Goal: Information Seeking & Learning: Find specific fact

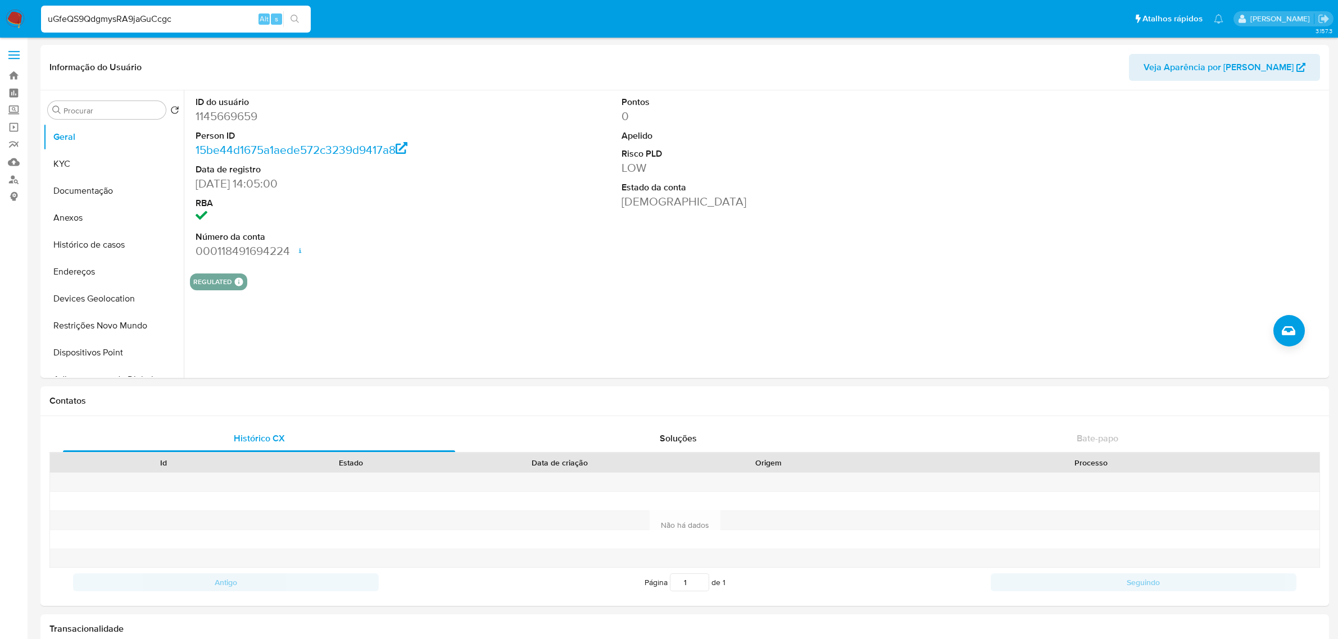
select select "10"
type input "uGfeQS9QdgmysRA9jaGuCcgc"
click at [147, 18] on input "uGfeQS9QdgmysRA9jaGuCcgc" at bounding box center [176, 19] width 270 height 15
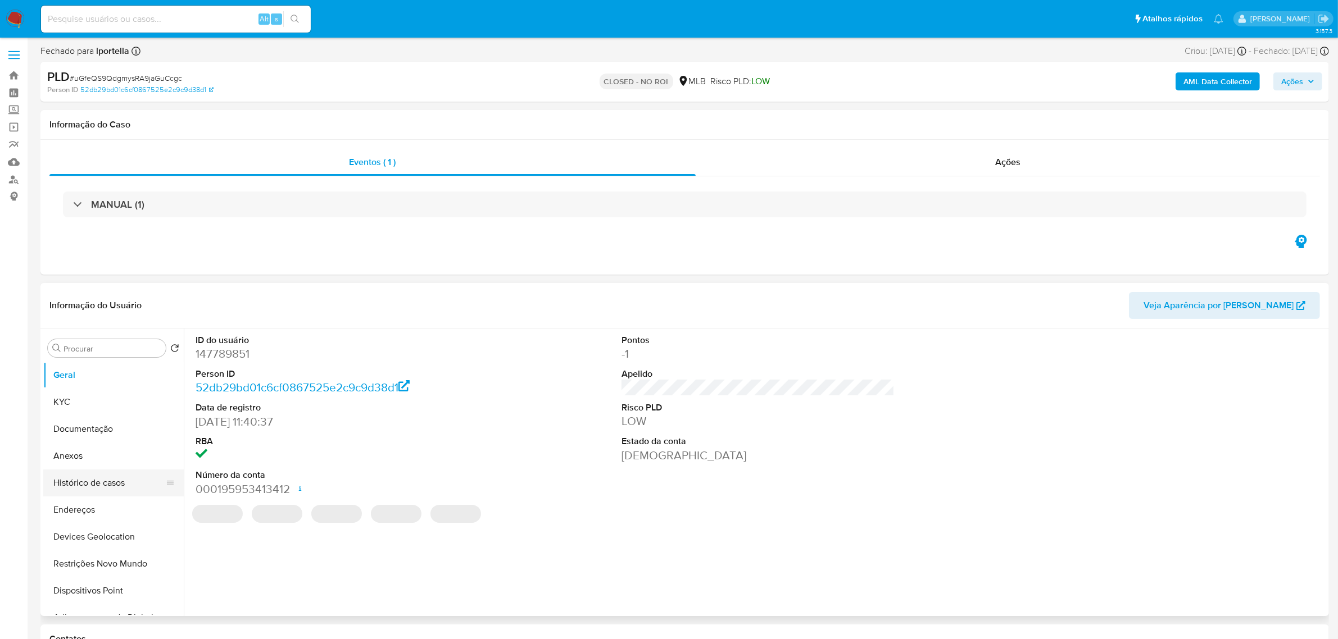
select select "10"
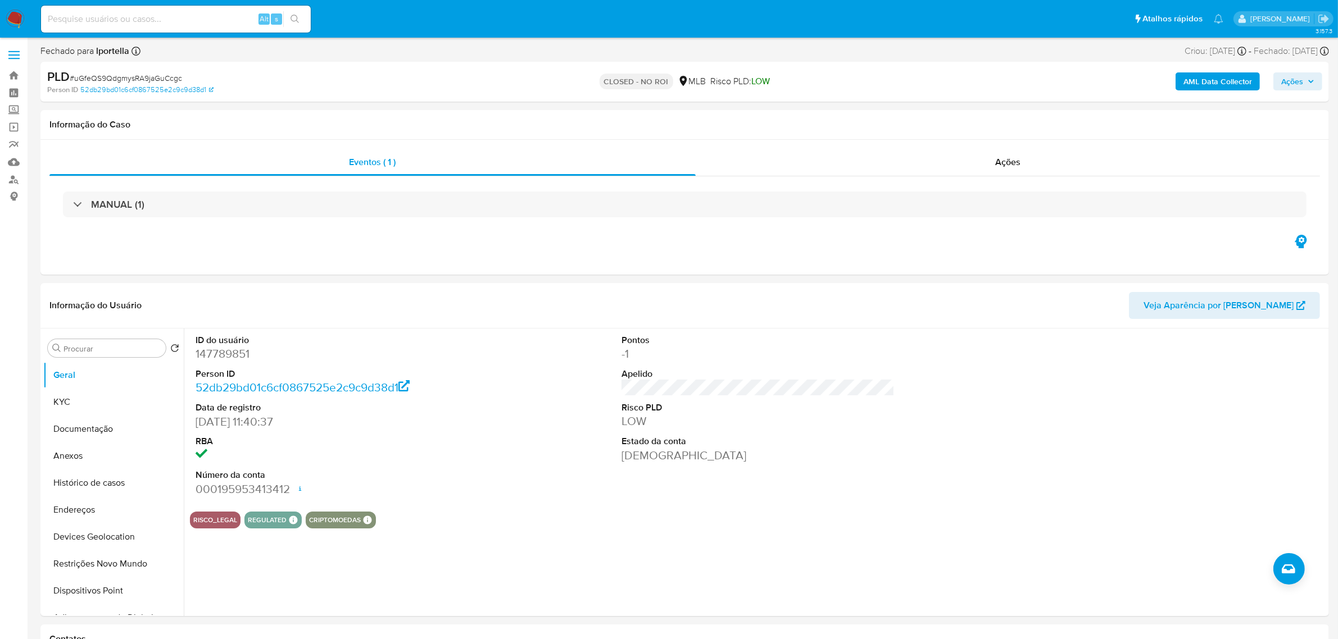
click at [1226, 83] on b "AML Data Collector" at bounding box center [1217, 81] width 69 height 18
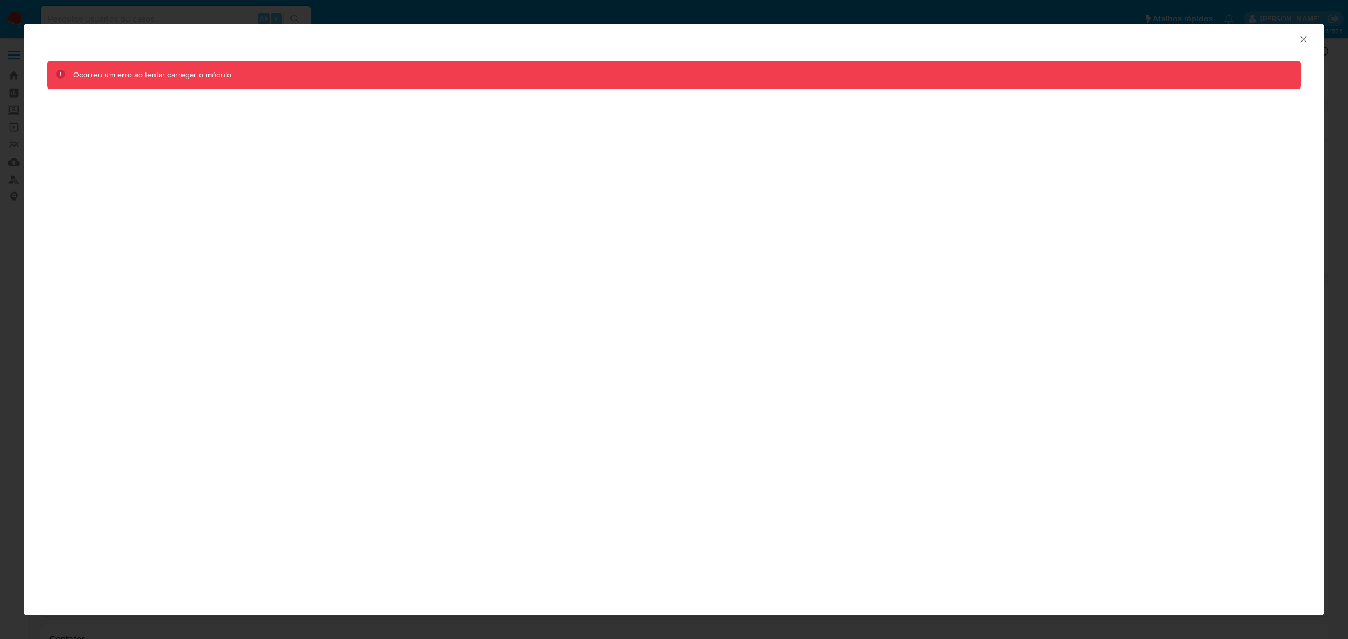
click at [1307, 38] on icon "Fechar a janela" at bounding box center [1303, 39] width 11 height 11
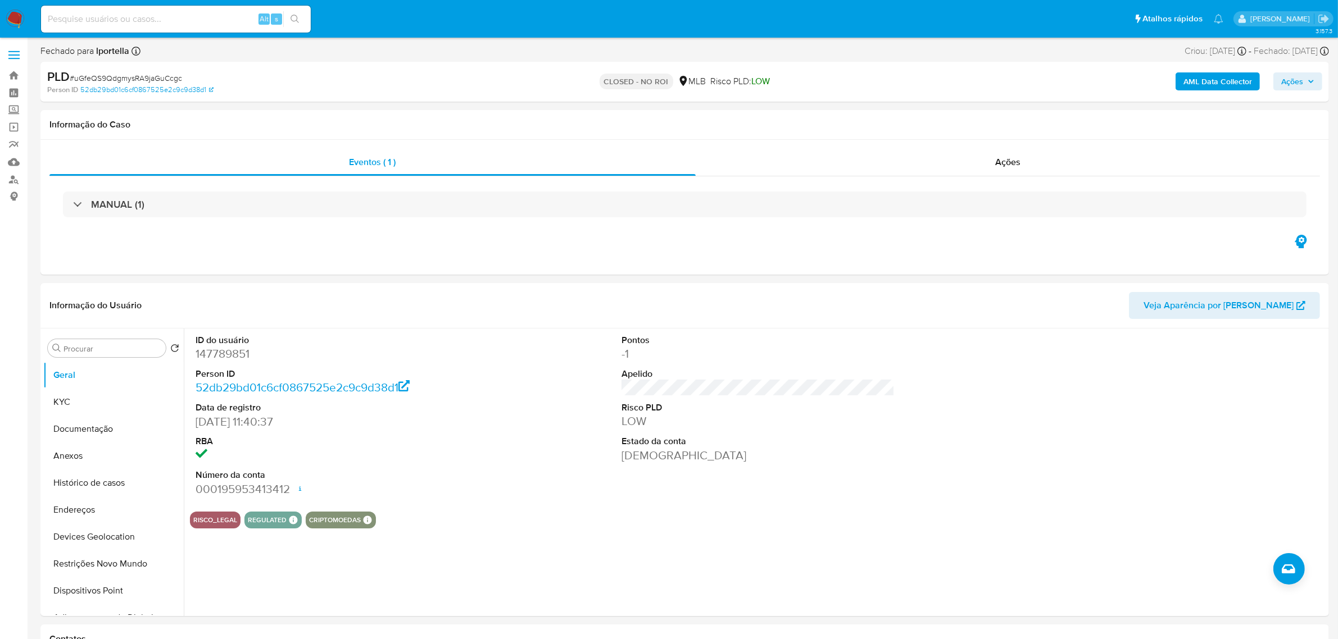
click at [1213, 69] on div "AML Data Collector Ações" at bounding box center [1111, 82] width 422 height 26
click at [1215, 77] on b "AML Data Collector" at bounding box center [1217, 81] width 69 height 18
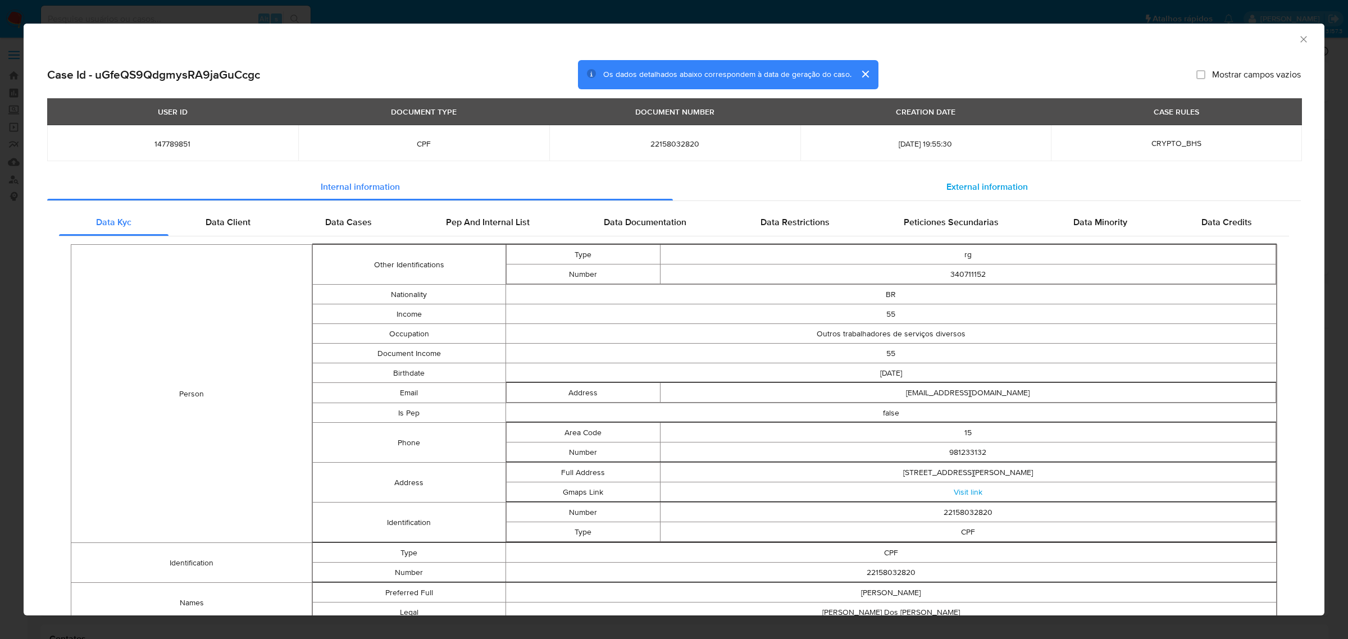
click at [995, 181] on span "External information" at bounding box center [987, 186] width 81 height 13
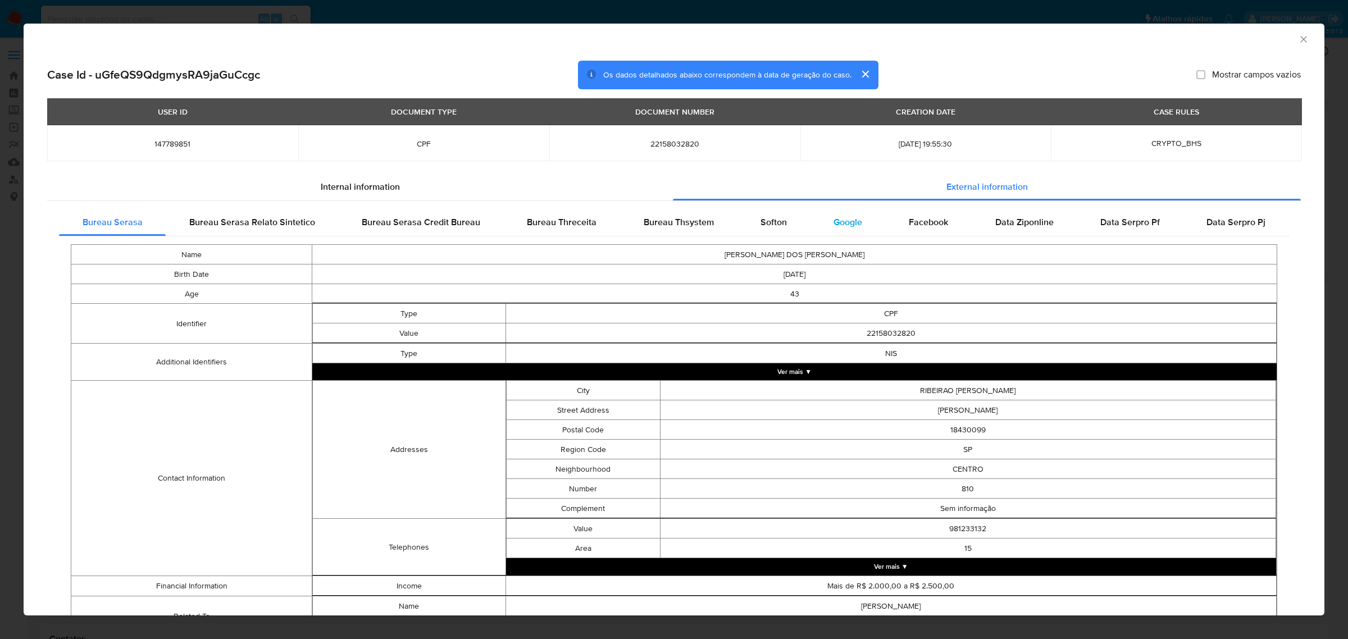
click at [854, 224] on span "Google" at bounding box center [848, 222] width 29 height 13
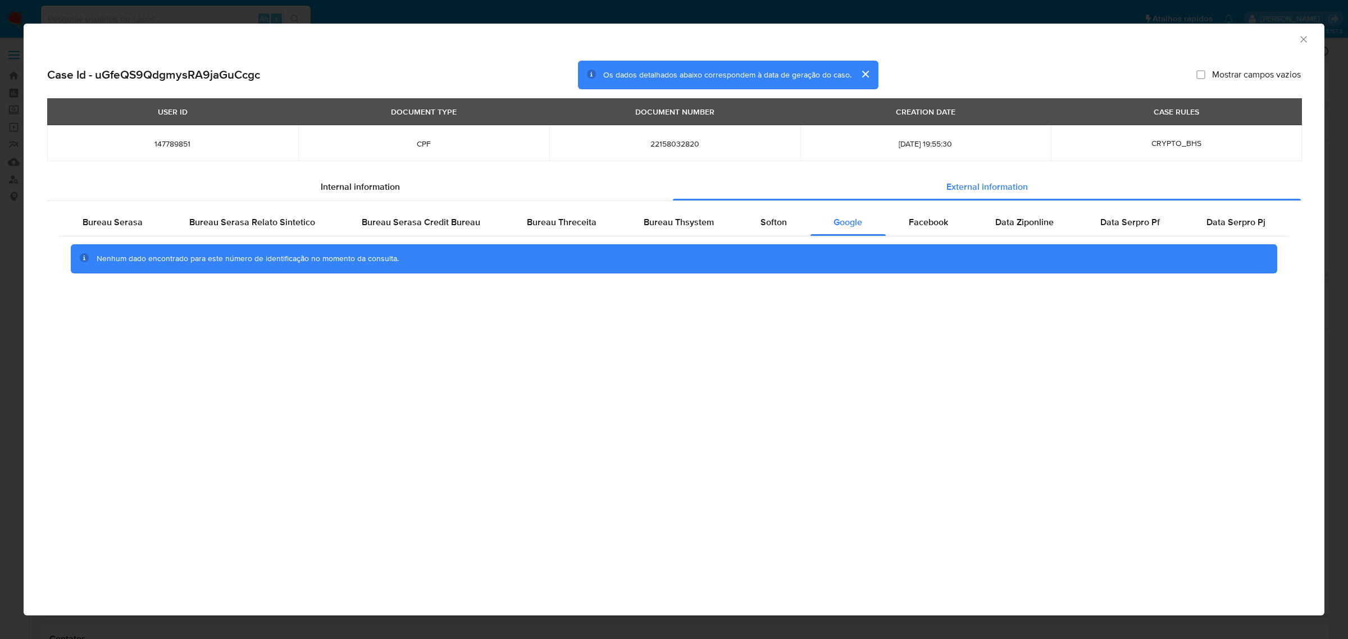
click at [356, 12] on div "AML Data Collector Case Id - uGfeQS9QdgmysRA9jaGuCcgc Os dados detalhados abaix…" at bounding box center [674, 319] width 1348 height 639
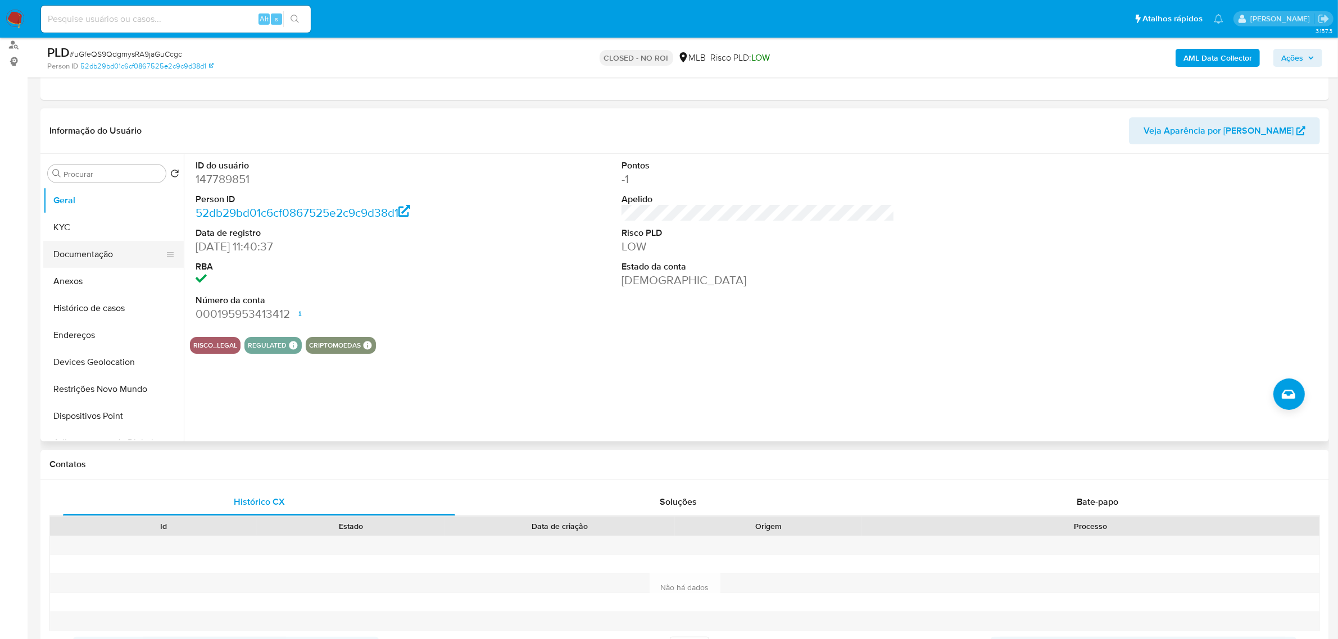
scroll to position [140, 0]
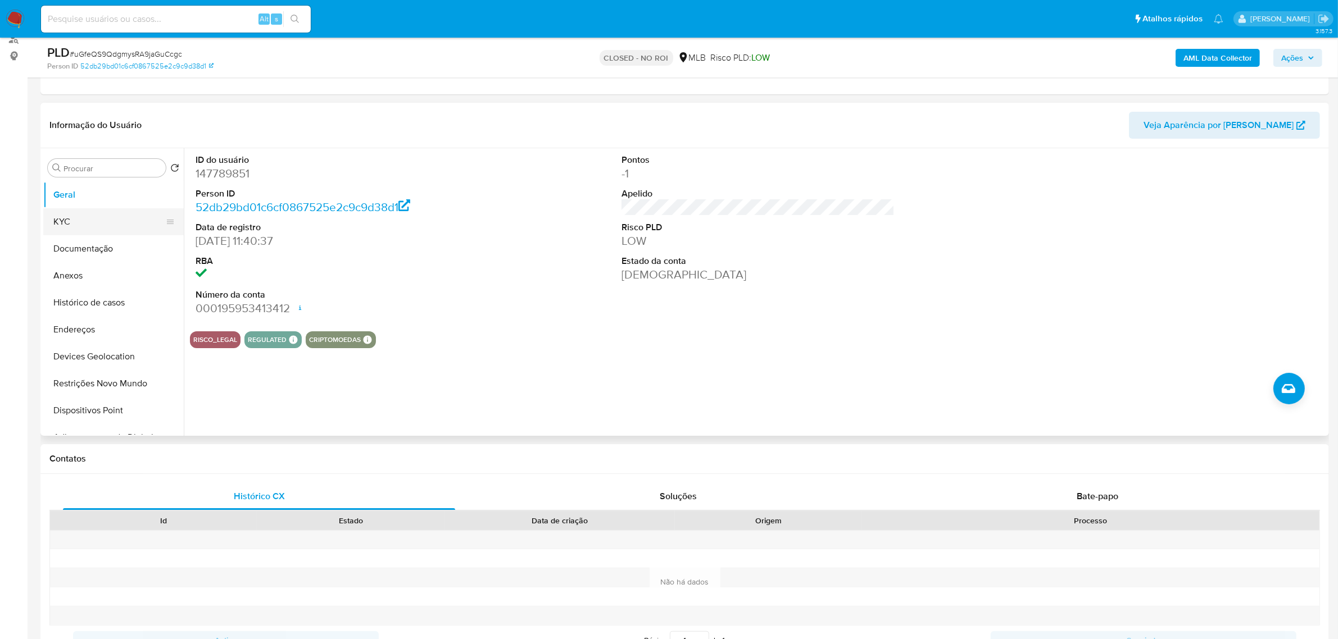
click at [71, 229] on button "KYC" at bounding box center [108, 221] width 131 height 27
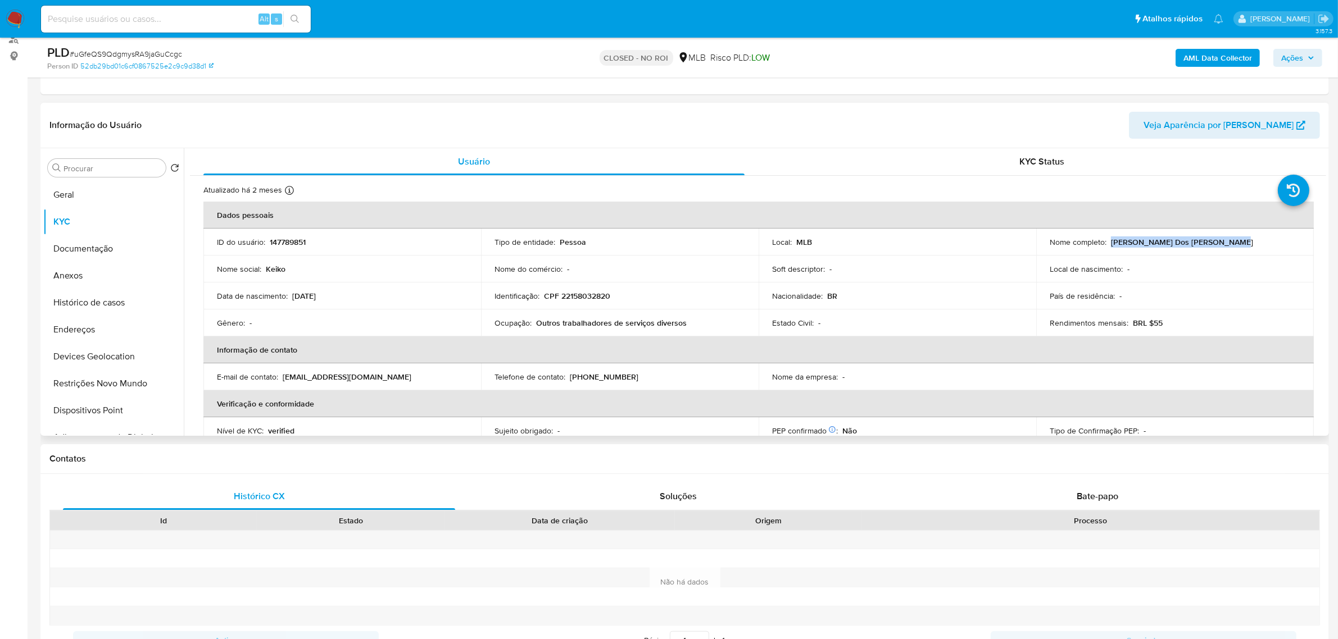
drag, startPoint x: 1107, startPoint y: 240, endPoint x: 1245, endPoint y: 239, distance: 137.6
click at [1245, 239] on div "Nome completo : [PERSON_NAME] Dos [PERSON_NAME]" at bounding box center [1174, 242] width 251 height 10
click at [1220, 260] on td "Local [PERSON_NAME] : -" at bounding box center [1175, 269] width 278 height 27
click at [1166, 242] on p "[PERSON_NAME] Dos [PERSON_NAME]" at bounding box center [1182, 242] width 142 height 10
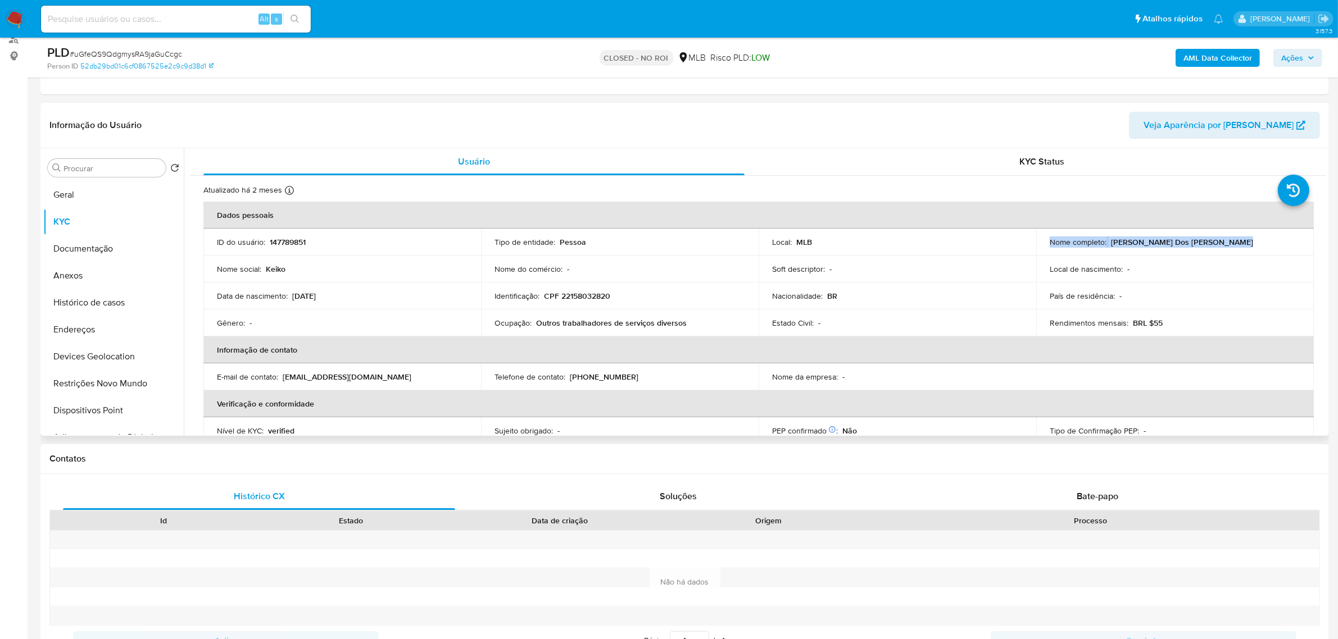
click at [1166, 242] on p "[PERSON_NAME] Dos [PERSON_NAME]" at bounding box center [1182, 242] width 142 height 10
click at [1193, 57] on b "AML Data Collector" at bounding box center [1217, 58] width 69 height 18
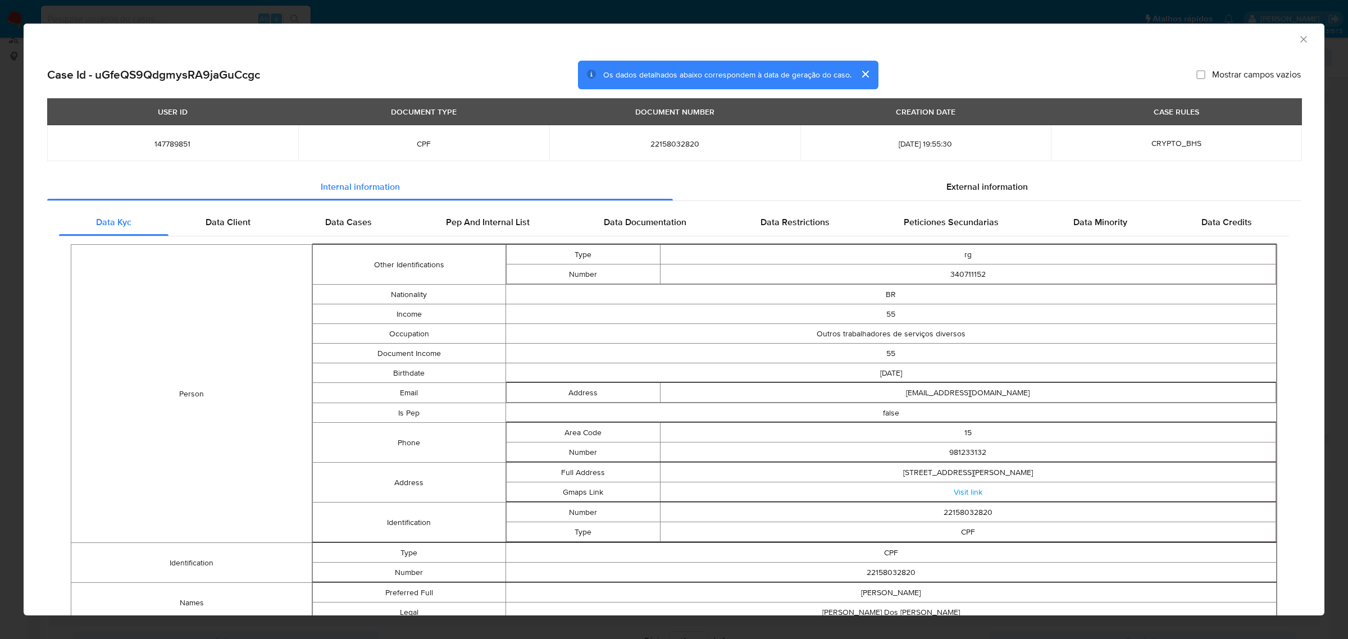
click at [1298, 40] on icon "Fechar a janela" at bounding box center [1303, 39] width 11 height 11
